Goal: Download file/media

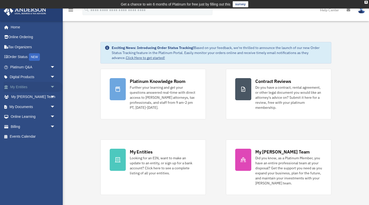
click at [30, 87] on link "My Entities arrow_drop_down" at bounding box center [33, 87] width 59 height 10
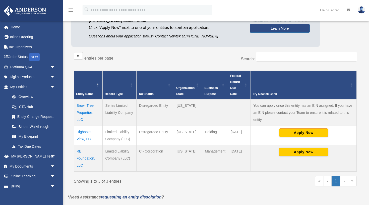
scroll to position [68, 0]
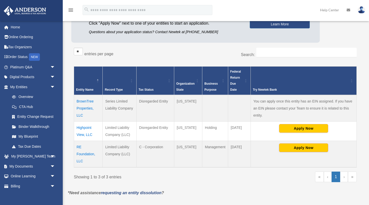
click at [275, 89] on div "Try Newtek Bank" at bounding box center [301, 90] width 96 height 6
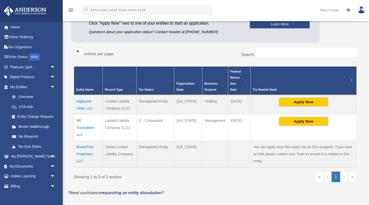
click at [275, 89] on div "Try Newtek Bank" at bounding box center [301, 90] width 96 height 6
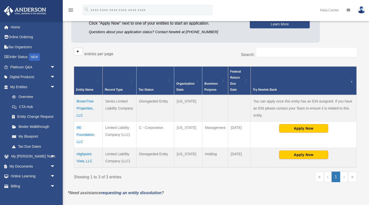
click at [81, 153] on td "Highpoint View, LLC" at bounding box center [88, 157] width 29 height 20
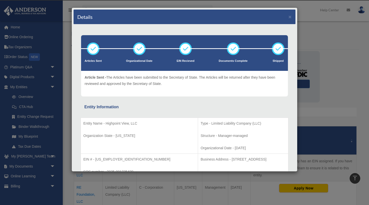
scroll to position [0, 0]
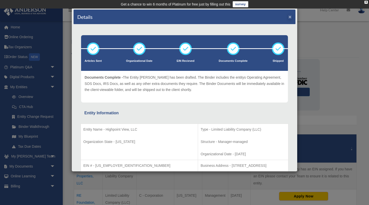
click at [290, 17] on button "×" at bounding box center [289, 16] width 3 height 5
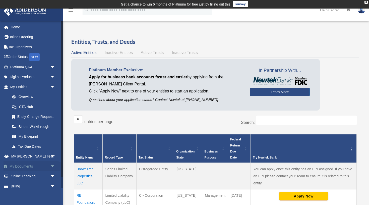
click at [34, 166] on link "My Documents arrow_drop_down" at bounding box center [33, 166] width 59 height 10
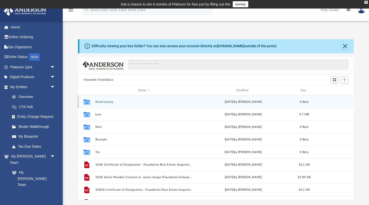
click at [108, 100] on button "Bookkeeping" at bounding box center [143, 101] width 97 height 3
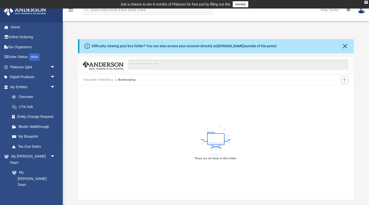
click at [106, 80] on button "Viewable-ClientDocs" at bounding box center [99, 80] width 30 height 5
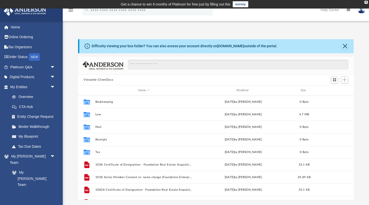
scroll to position [114, 275]
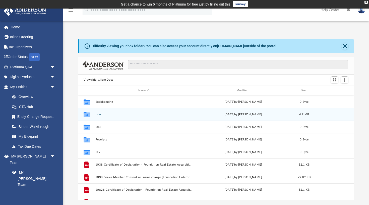
click at [96, 113] on button "Law" at bounding box center [143, 114] width 97 height 3
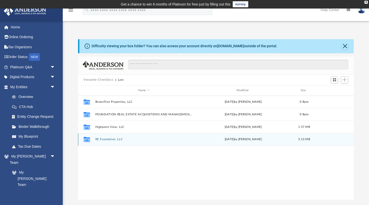
click at [115, 140] on button "RE Foundation, LLC" at bounding box center [143, 139] width 97 height 3
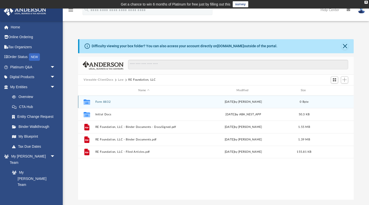
click at [104, 102] on button "Form 8832" at bounding box center [143, 101] width 97 height 3
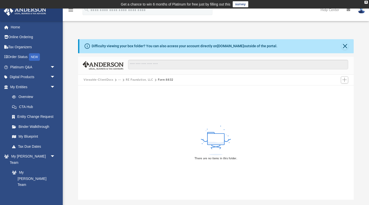
click at [137, 80] on button "RE Foundation, LLC" at bounding box center [140, 80] width 28 height 5
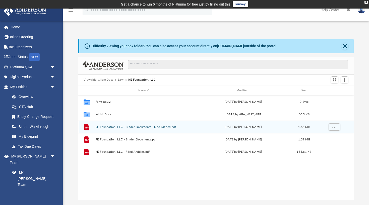
scroll to position [0, 0]
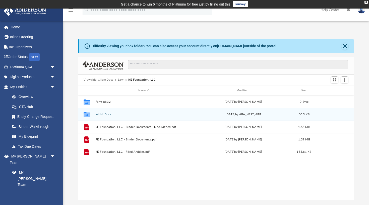
click at [106, 113] on button "Initial Docs" at bounding box center [143, 114] width 97 height 3
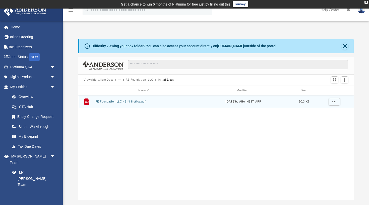
click at [119, 101] on button "RE Foundation LLC - EIN Notice.pdf" at bounding box center [143, 101] width 97 height 3
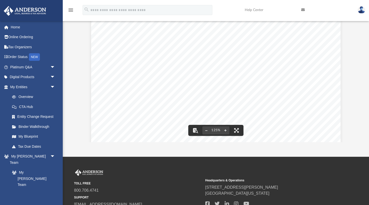
scroll to position [0, 0]
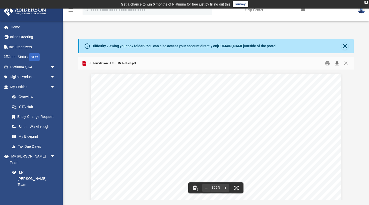
click at [338, 62] on button "Download" at bounding box center [336, 63] width 9 height 8
click at [346, 45] on button "Close" at bounding box center [344, 46] width 7 height 7
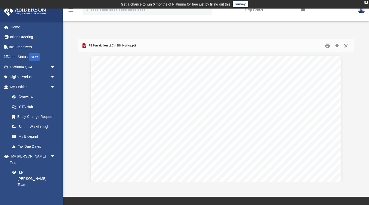
click at [345, 46] on button "Close" at bounding box center [345, 46] width 9 height 8
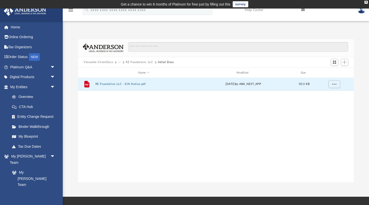
click at [144, 61] on button "RE Foundation, LLC" at bounding box center [140, 62] width 28 height 5
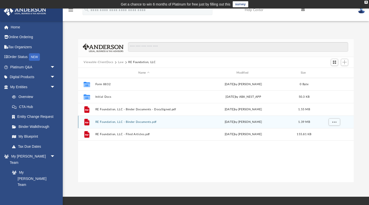
click at [114, 123] on button "RE Foundation, LLC - Binder Documents.pdf" at bounding box center [143, 121] width 97 height 3
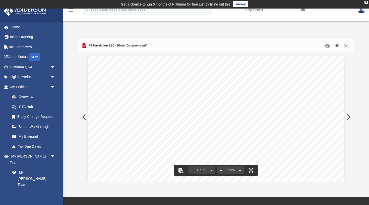
click at [338, 45] on button "Download" at bounding box center [336, 46] width 9 height 8
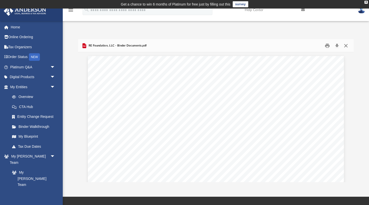
click at [346, 46] on button "Close" at bounding box center [345, 46] width 9 height 8
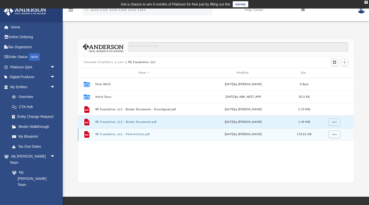
click at [125, 135] on button "RE Foundation, LLC - Filed Articles.pdf" at bounding box center [143, 134] width 97 height 3
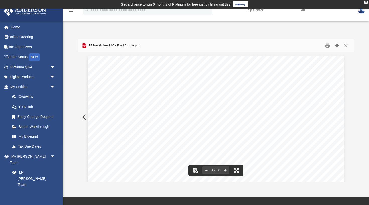
click at [338, 45] on button "Download" at bounding box center [336, 46] width 9 height 8
click at [85, 119] on button "Preview" at bounding box center [83, 117] width 11 height 14
click at [345, 45] on button "Close" at bounding box center [345, 46] width 9 height 8
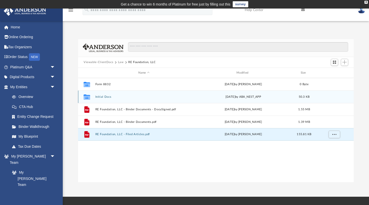
click at [98, 96] on button "Initial Docs" at bounding box center [143, 96] width 97 height 3
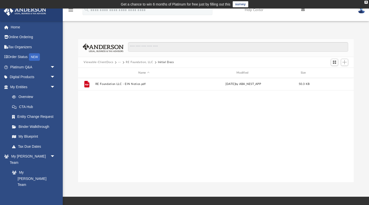
click at [138, 63] on button "RE Foundation, LLC" at bounding box center [140, 62] width 28 height 5
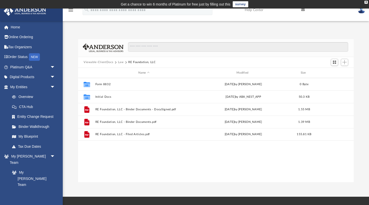
click at [118, 63] on button "Law" at bounding box center [121, 62] width 6 height 5
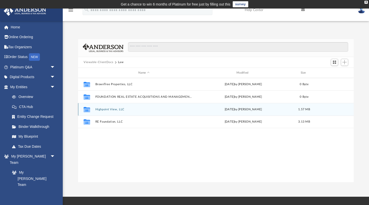
click at [109, 110] on button "Highpoint View, LLC" at bounding box center [143, 109] width 97 height 3
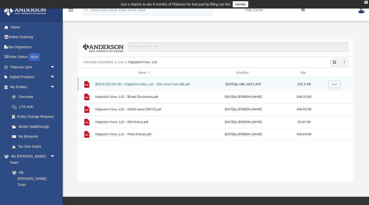
click at [124, 84] on button "[DATE] (07:04:53) - Highpoint View, LLC - EIN Letter from IRS.pdf" at bounding box center [143, 84] width 97 height 3
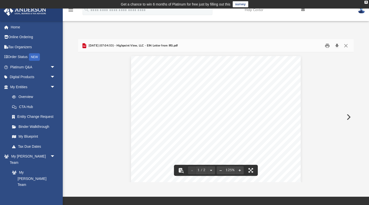
click at [339, 46] on button "Download" at bounding box center [336, 46] width 9 height 8
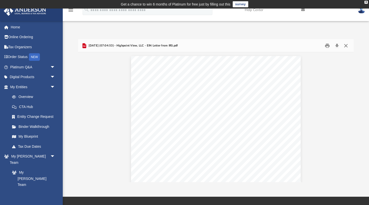
click at [345, 44] on button "Close" at bounding box center [345, 46] width 9 height 8
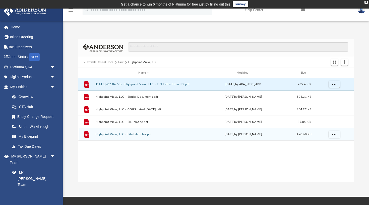
click at [118, 136] on div "File Highpoint View, LLC - Filed Articles.pdf [DATE] by [PERSON_NAME] 420.68 KB" at bounding box center [215, 134] width 275 height 13
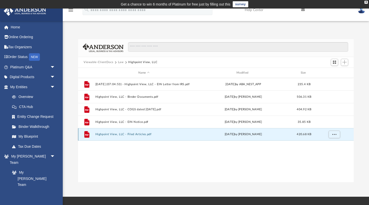
click at [118, 136] on div "File Highpoint View, LLC - Filed Articles.pdf [DATE] by [PERSON_NAME] 420.68 KB" at bounding box center [215, 134] width 275 height 13
click at [138, 134] on button "Highpoint View, LLC - Filed Articles.pdf" at bounding box center [143, 134] width 97 height 3
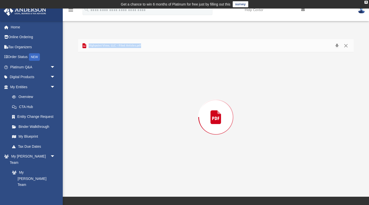
click at [138, 134] on div "Preview" at bounding box center [215, 116] width 275 height 129
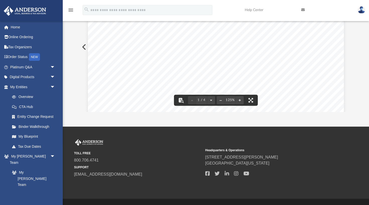
scroll to position [0, 0]
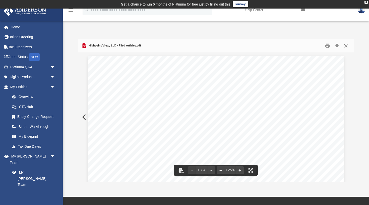
click at [347, 45] on button "Close" at bounding box center [345, 46] width 9 height 8
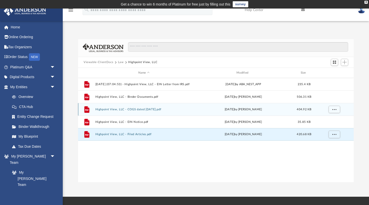
click at [124, 109] on button "Highpoint View, LLC - COGS dated [DATE].pdf" at bounding box center [143, 109] width 97 height 3
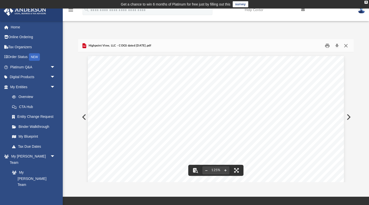
click at [346, 46] on button "Close" at bounding box center [345, 46] width 9 height 8
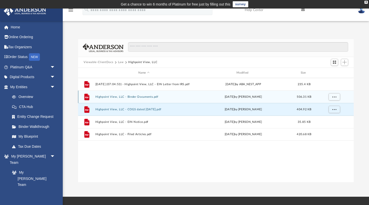
click at [113, 96] on button "Highpoint View, LLC - Binder Documents.pdf" at bounding box center [143, 96] width 97 height 3
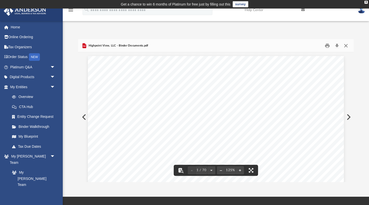
click at [347, 46] on button "Close" at bounding box center [345, 46] width 9 height 8
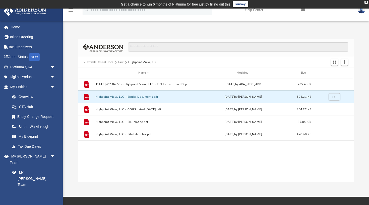
click at [121, 63] on button "Law" at bounding box center [121, 62] width 6 height 5
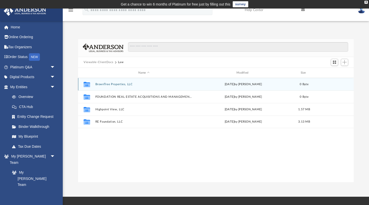
click at [108, 85] on button "BrownTree Properties, LLC" at bounding box center [143, 84] width 97 height 3
